Goal: Transaction & Acquisition: Purchase product/service

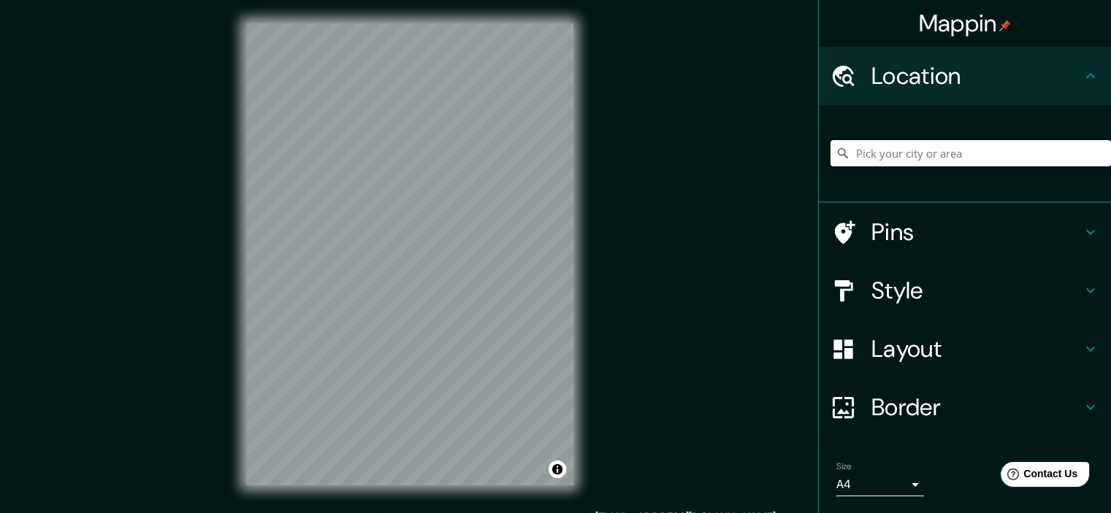
click at [967, 150] on input "Pick your city or area" at bounding box center [970, 153] width 280 height 26
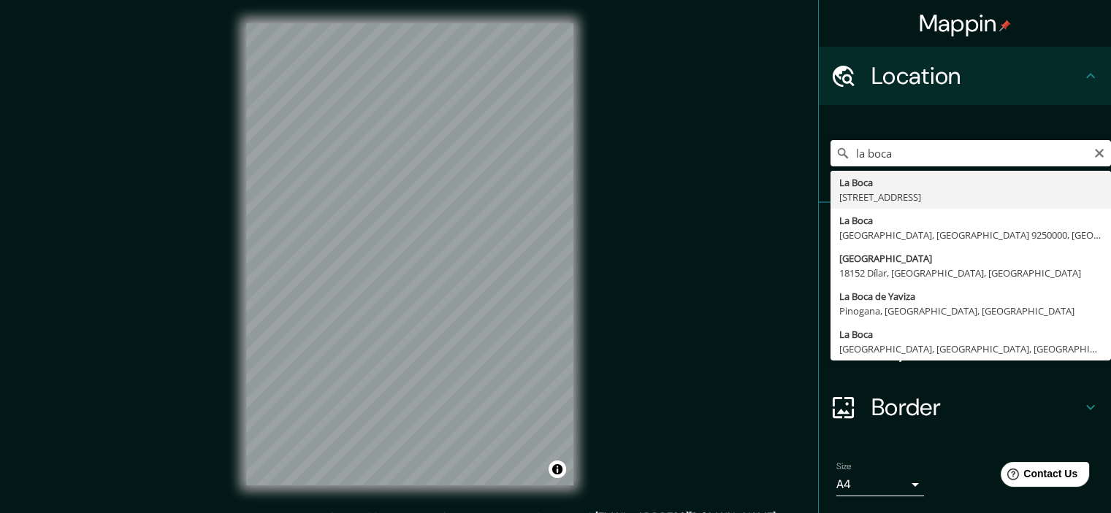
type input "[STREET_ADDRESS]"
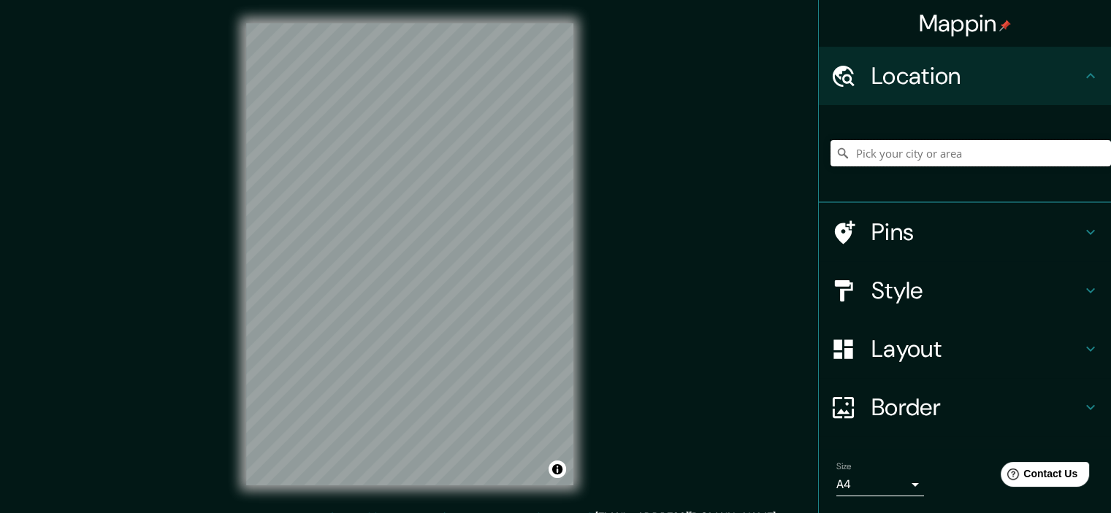
click at [968, 157] on input "Pick your city or area" at bounding box center [970, 153] width 280 height 26
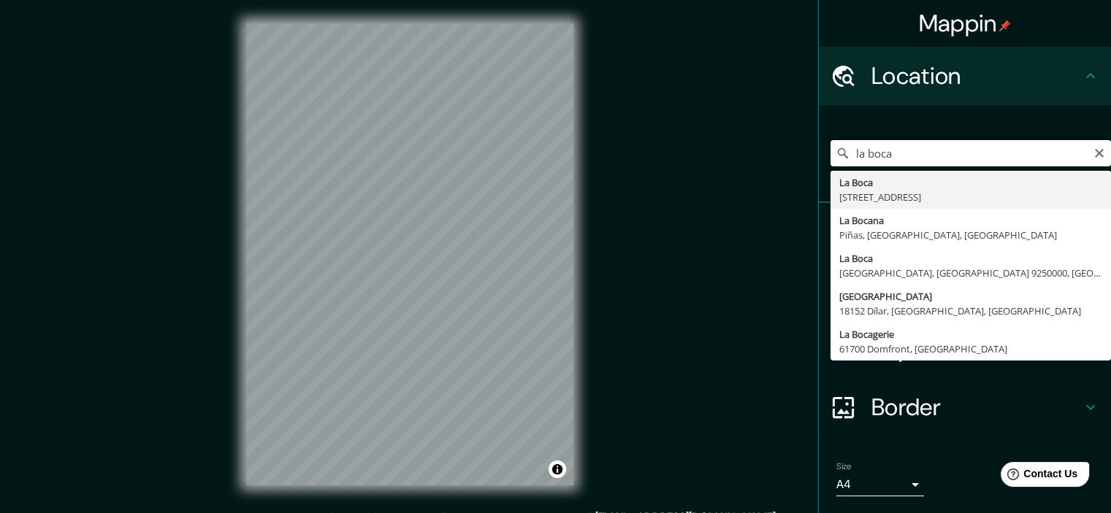
type input "[STREET_ADDRESS]"
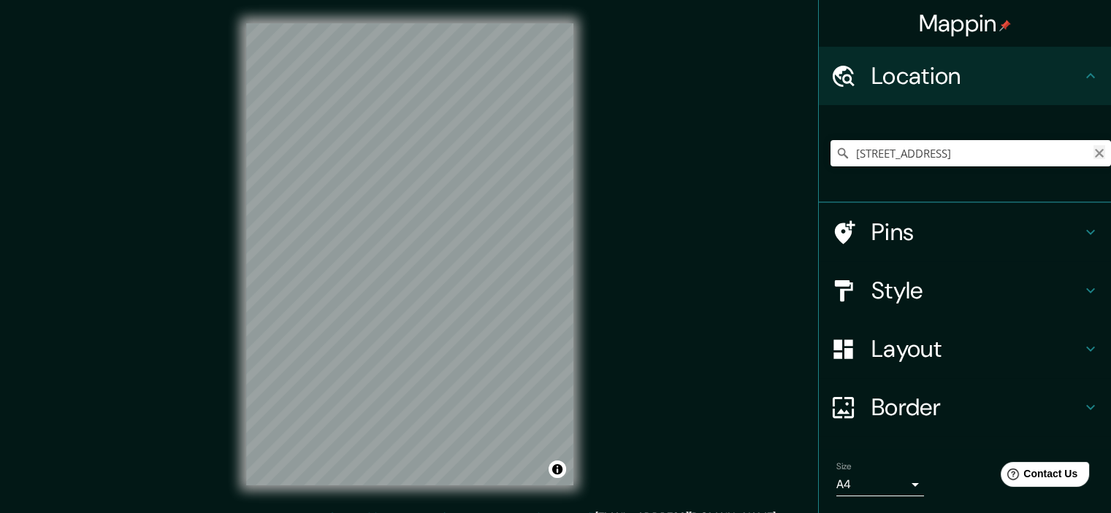
click at [1095, 154] on icon "Clear" at bounding box center [1099, 153] width 9 height 9
click at [978, 161] on input "Pick your city or area" at bounding box center [970, 153] width 280 height 26
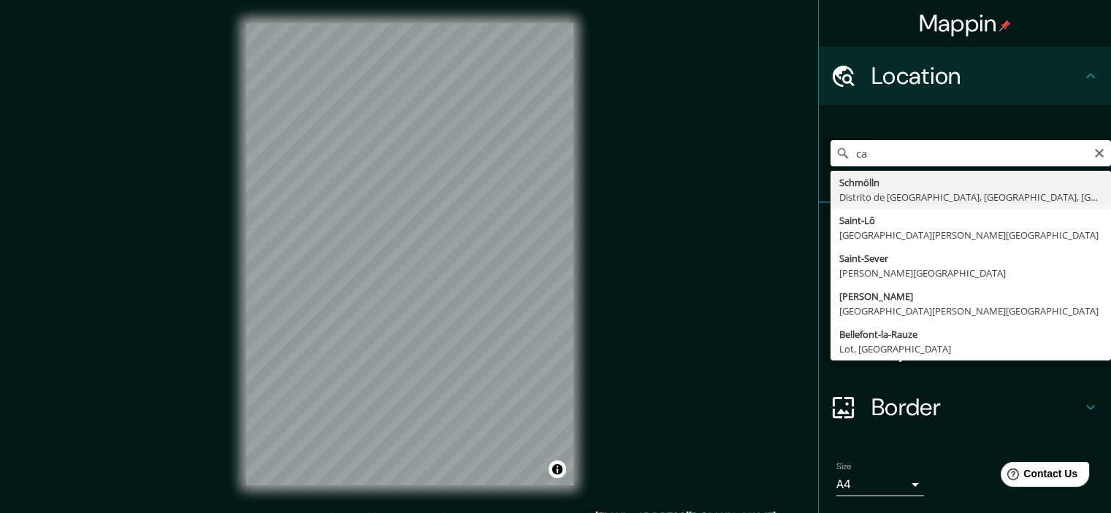
type input "c"
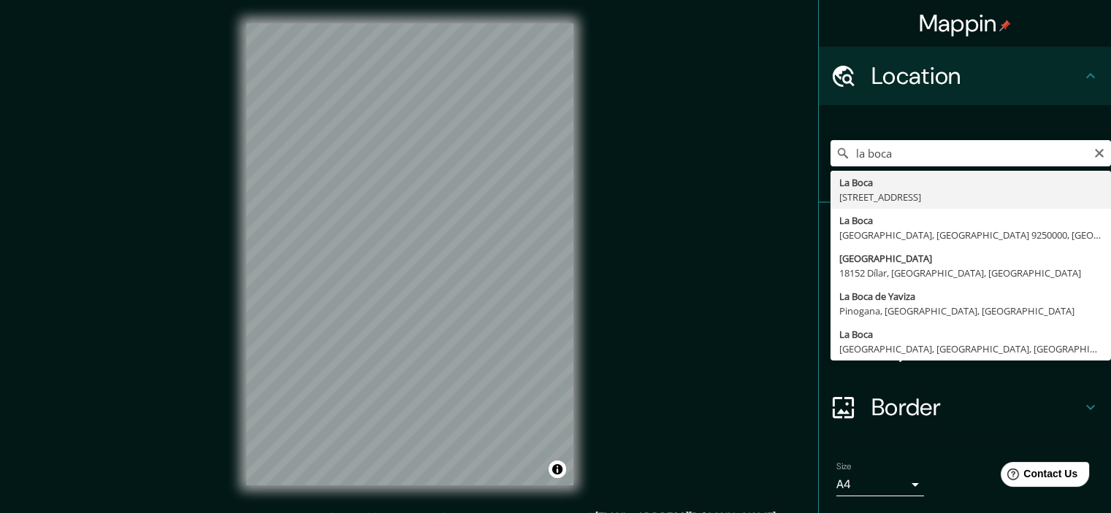
type input "[STREET_ADDRESS]"
